Goal: Navigation & Orientation: Find specific page/section

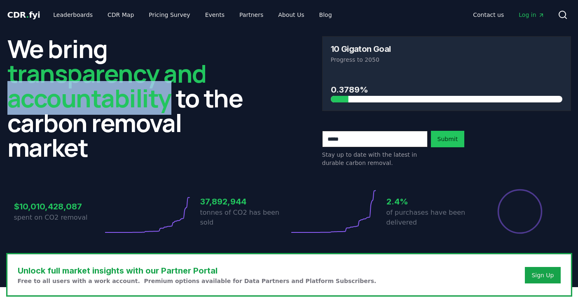
drag, startPoint x: 142, startPoint y: 99, endPoint x: 128, endPoint y: 93, distance: 15.7
click at [128, 93] on span "transparency and accountability" at bounding box center [106, 85] width 199 height 59
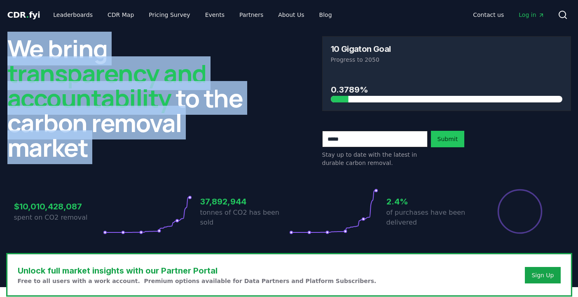
click at [128, 93] on span "transparency and accountability" at bounding box center [106, 85] width 199 height 59
click at [125, 101] on span "transparency and accountability" at bounding box center [106, 85] width 199 height 59
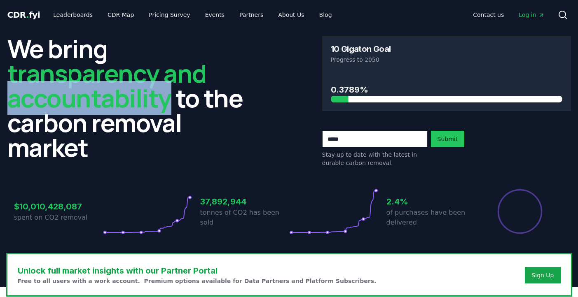
click at [125, 101] on span "transparency and accountability" at bounding box center [106, 85] width 199 height 59
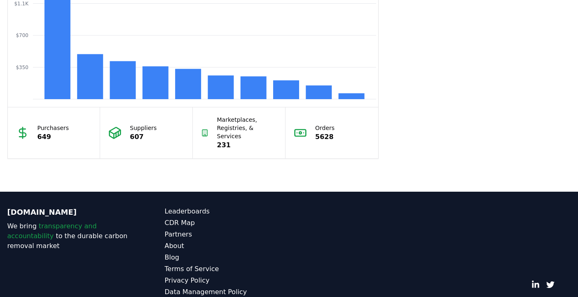
scroll to position [773, 0]
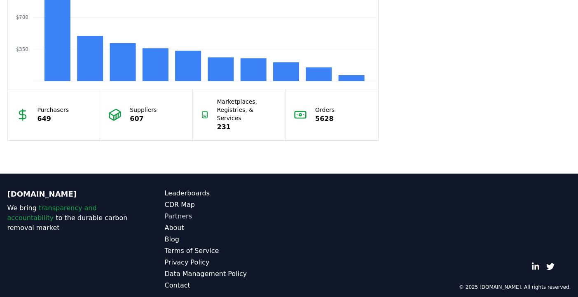
click at [192, 212] on link "Partners" at bounding box center [227, 217] width 124 height 10
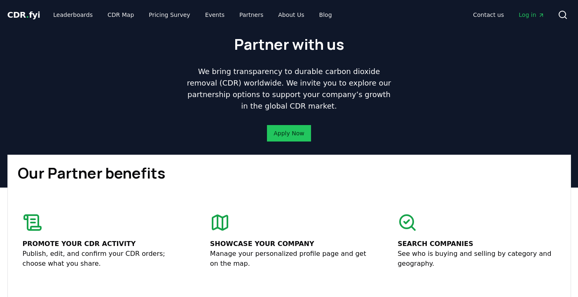
click at [169, 110] on div "Partner with us We bring transparency to durable carbon dioxide removal (CDR) w…" at bounding box center [289, 92] width 577 height 125
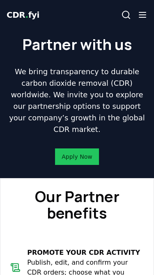
click at [127, 134] on div "Partner with us We bring transparency to durable carbon dioxide removal (CDR) w…" at bounding box center [77, 100] width 141 height 129
click at [143, 12] on line "button" at bounding box center [143, 12] width 7 height 0
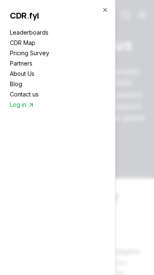
click at [105, 11] on icon "button" at bounding box center [105, 10] width 7 height 7
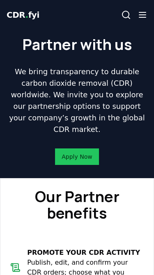
click at [98, 105] on p "We bring transparency to durable carbon dioxide removal (CDR) worldwide. We inv…" at bounding box center [77, 100] width 141 height 69
click at [142, 60] on div "Partner with us We bring transparency to durable carbon dioxide removal (CDR) w…" at bounding box center [77, 100] width 141 height 129
click at [126, 134] on div "Partner with us We bring transparency to durable carbon dioxide removal (CDR) w…" at bounding box center [77, 100] width 141 height 129
click at [136, 147] on div "Partner with us We bring transparency to durable carbon dioxide removal (CDR) w…" at bounding box center [77, 100] width 141 height 129
click at [84, 43] on h1 "Partner with us" at bounding box center [77, 44] width 110 height 16
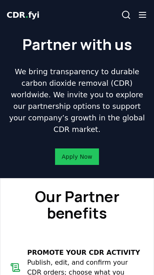
click at [91, 49] on h1 "Partner with us" at bounding box center [77, 44] width 110 height 16
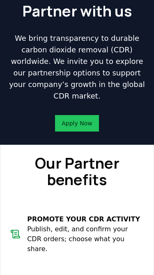
scroll to position [37, 0]
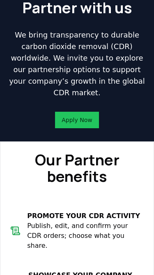
click at [85, 58] on p "We bring transparency to durable carbon dioxide removal (CDR) worldwide. We inv…" at bounding box center [77, 63] width 141 height 69
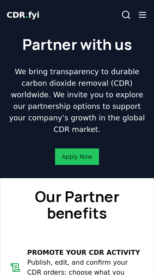
scroll to position [5, 0]
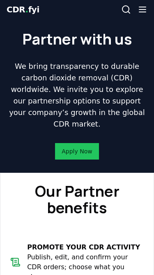
click at [122, 83] on p "We bring transparency to durable carbon dioxide removal (CDR) worldwide. We inv…" at bounding box center [77, 95] width 141 height 69
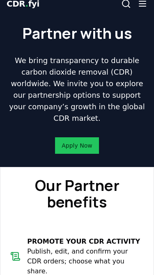
scroll to position [0, 0]
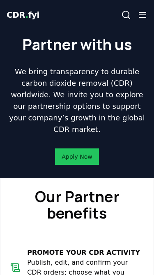
click at [26, 18] on span "." at bounding box center [27, 15] width 3 height 10
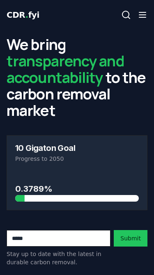
click at [143, 15] on line "button" at bounding box center [143, 15] width 7 height 0
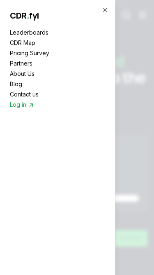
click at [38, 35] on link "Leaderboards" at bounding box center [58, 32] width 96 height 9
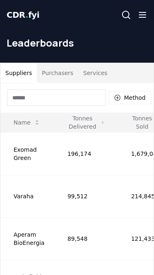
click at [143, 17] on line "button" at bounding box center [143, 17] width 7 height 0
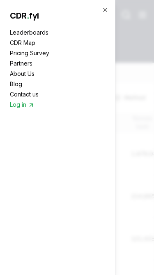
click at [30, 45] on link "CDR Map" at bounding box center [58, 42] width 96 height 9
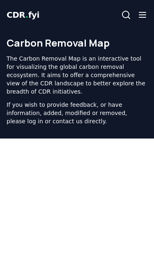
click at [143, 15] on line "button" at bounding box center [143, 15] width 7 height 0
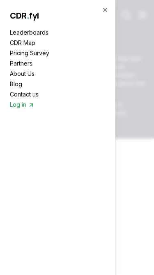
click at [33, 55] on link "Pricing Survey" at bounding box center [58, 53] width 96 height 9
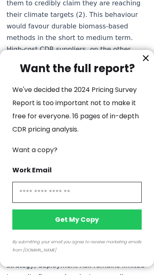
scroll to position [2107, 0]
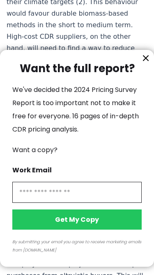
click at [144, 57] on icon "information" at bounding box center [146, 58] width 5 height 5
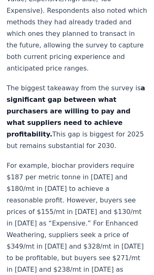
scroll to position [0, 0]
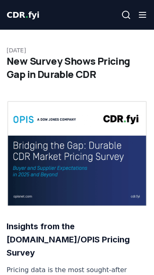
click at [143, 15] on line "button" at bounding box center [143, 15] width 7 height 0
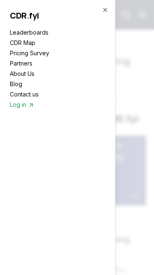
click at [18, 84] on link "Blog" at bounding box center [58, 84] width 96 height 9
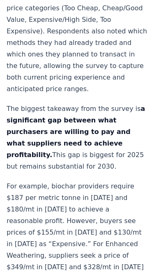
scroll to position [598, 0]
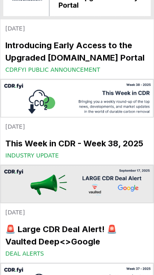
scroll to position [173, 0]
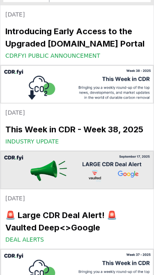
click at [86, 93] on img at bounding box center [77, 84] width 154 height 38
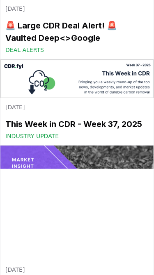
scroll to position [364, 0]
